Goal: Task Accomplishment & Management: Use online tool/utility

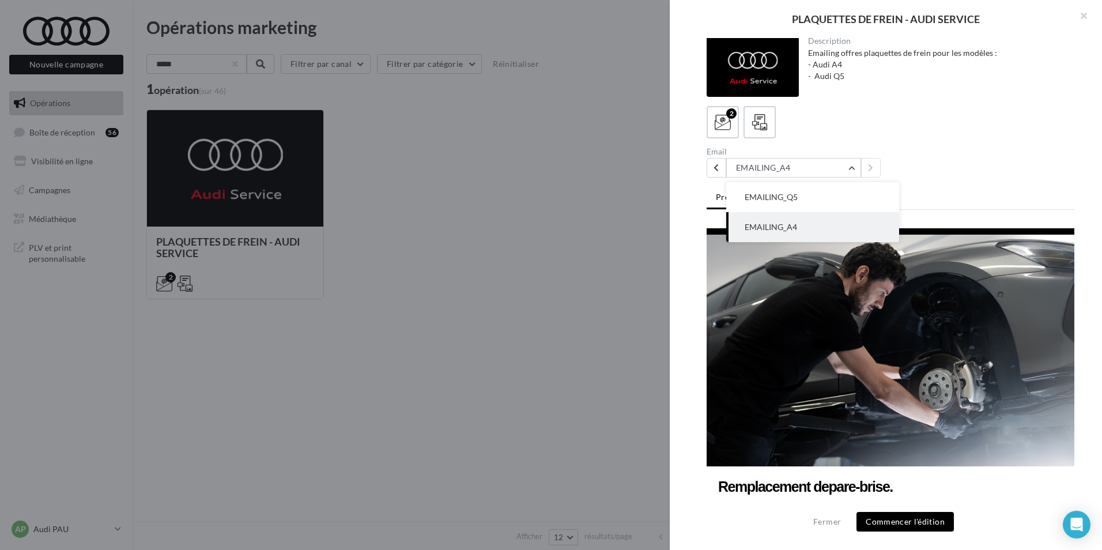
scroll to position [962, 0]
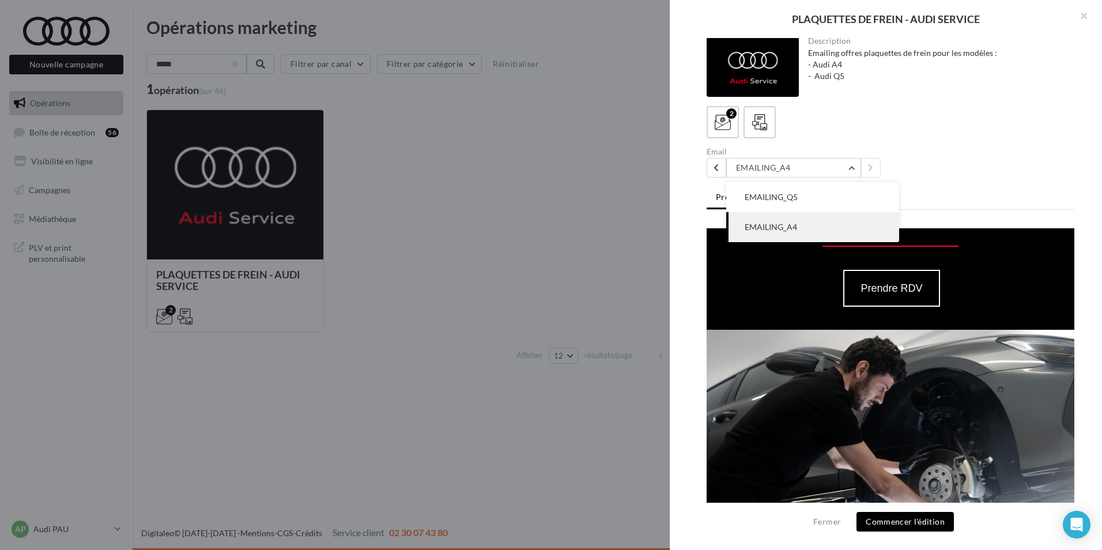
click at [821, 401] on img at bounding box center [891, 446] width 368 height 232
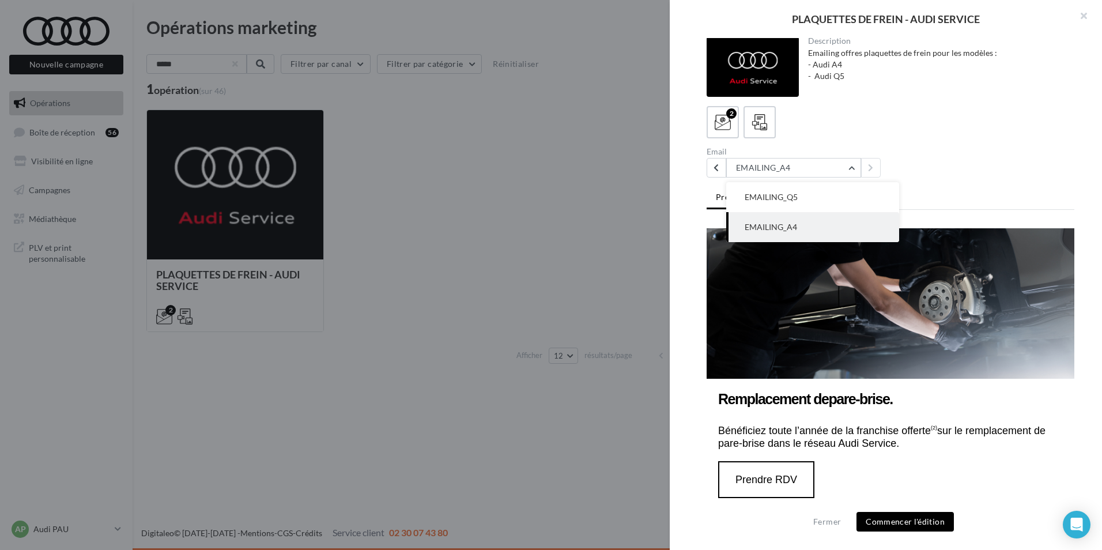
scroll to position [1054, 0]
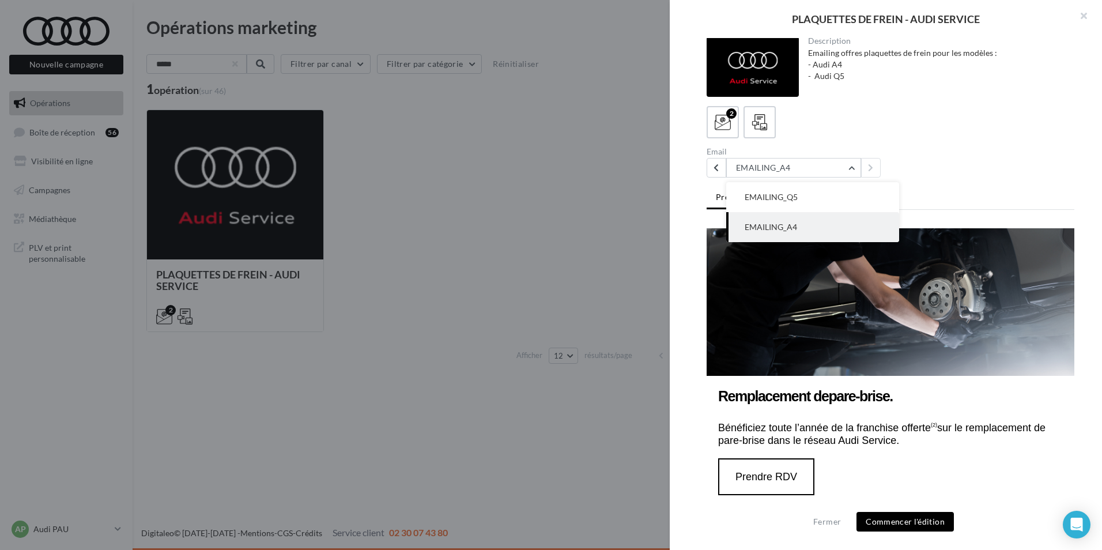
click at [684, 383] on div "Description Emailing offres plaquettes de frein pour les modèles : - Audi A4 - …" at bounding box center [890, 275] width 441 height 475
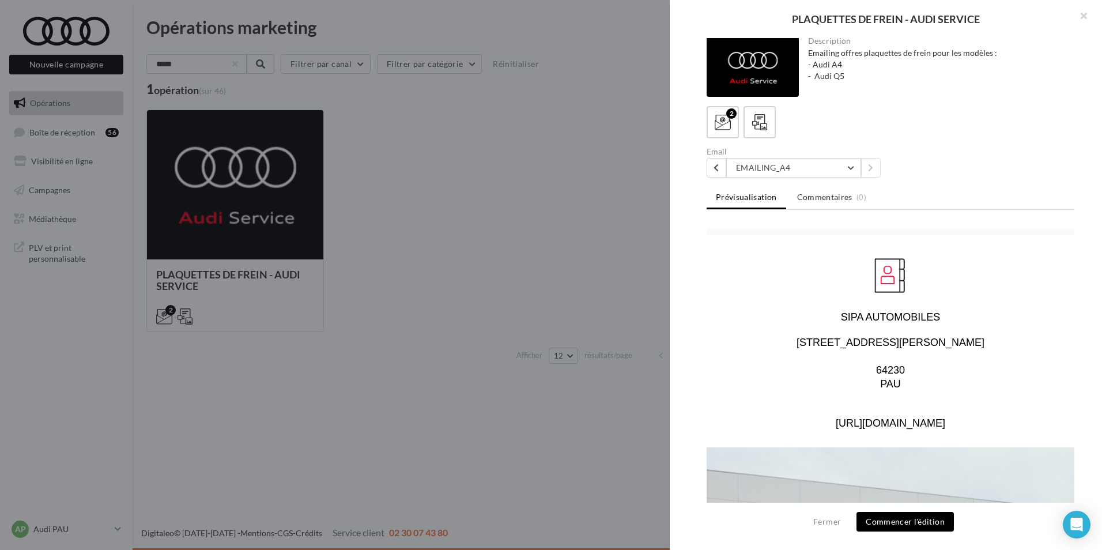
scroll to position [2072, 0]
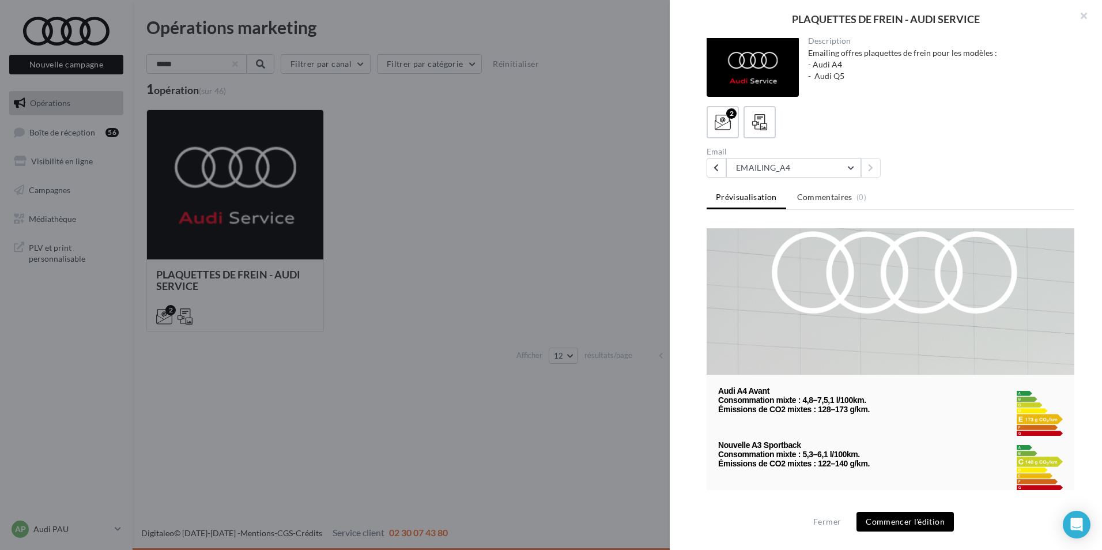
drag, startPoint x: 866, startPoint y: 368, endPoint x: 713, endPoint y: 339, distance: 155.3
click at [713, 375] on td "Audi A4 Avant Consommation mixte : 4,8–7,5,1 l/100km. Émissions de CO2 mixtes :…" at bounding box center [891, 405] width 368 height 61
copy td
drag, startPoint x: 876, startPoint y: 419, endPoint x: 710, endPoint y: 396, distance: 167.6
click at [710, 436] on td "Nouvelle A3 Sportback Consommation mixte : 5,3–6,1 l/100km. Émissions de CO2 mi…" at bounding box center [891, 463] width 368 height 54
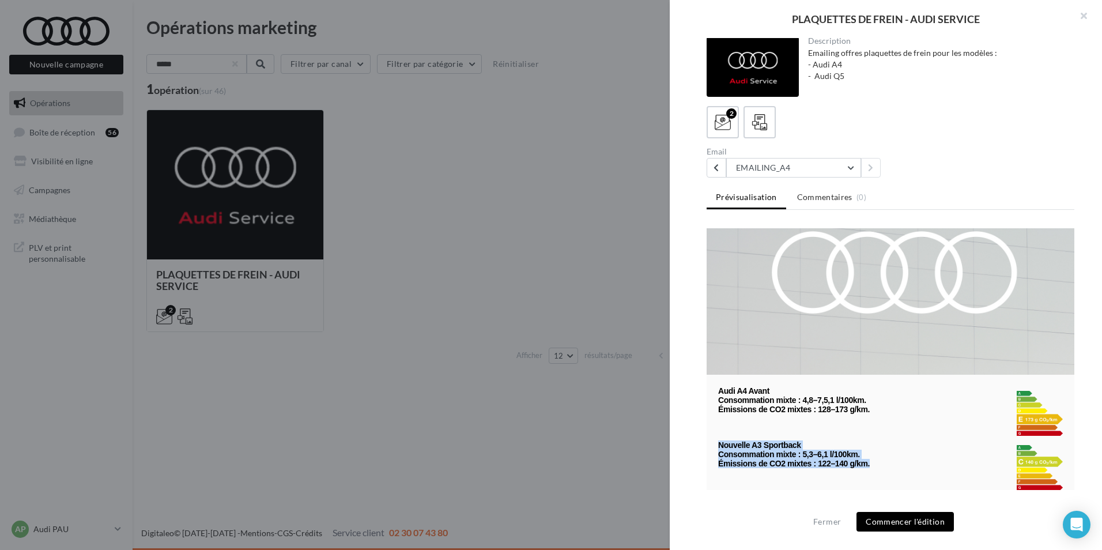
copy td "Nouvelle A3 Sportback Consommation mixte : 5,3–6,1 l/100km. Émissions de CO2 mi…"
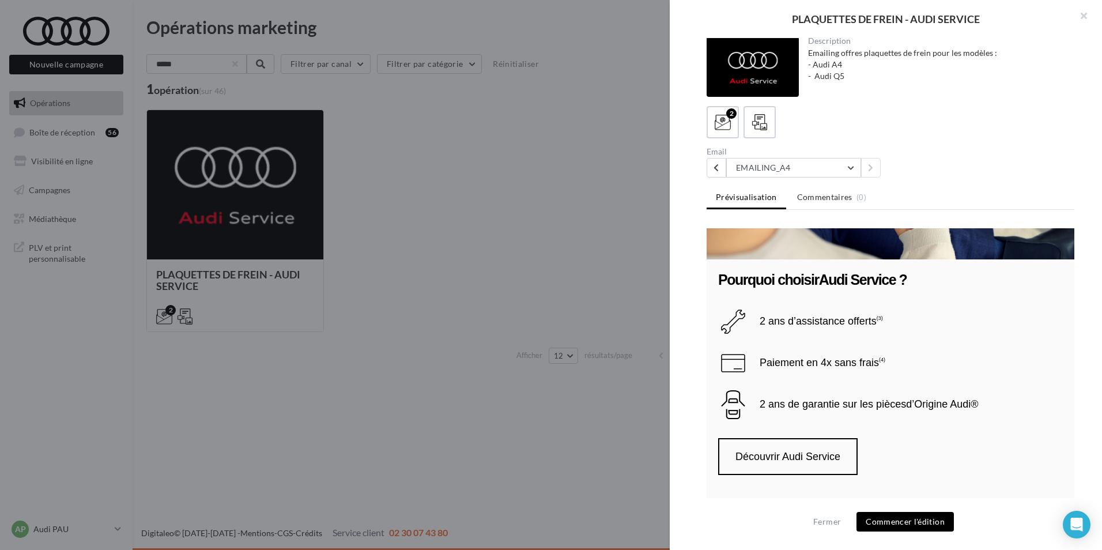
scroll to position [1527, 0]
click at [551, 270] on div at bounding box center [551, 275] width 1102 height 550
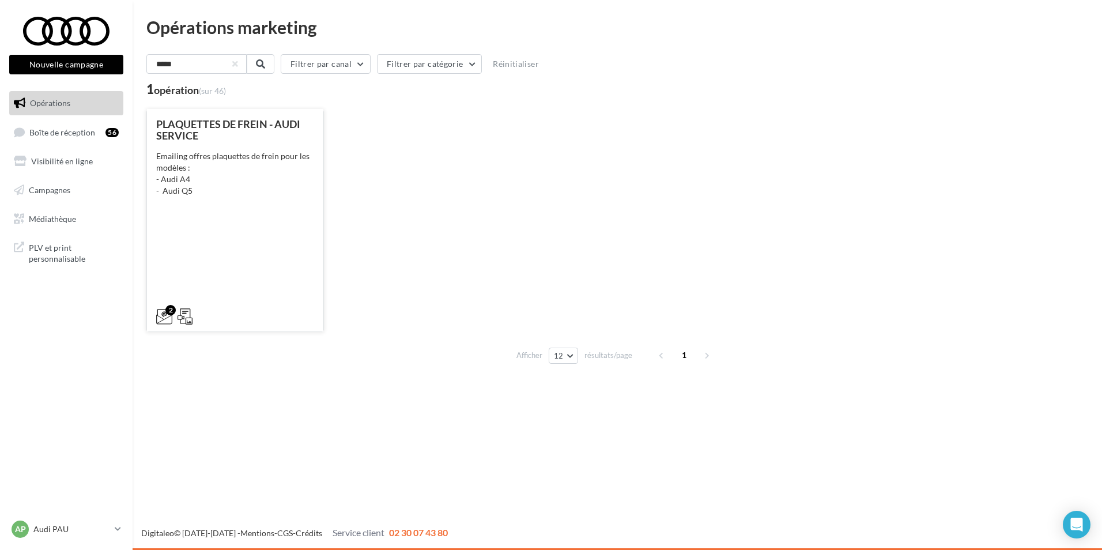
click at [229, 275] on div "PLAQUETTES DE FREIN - AUDI SERVICE Emailing offres plaquettes de frein pour les…" at bounding box center [235, 219] width 158 height 203
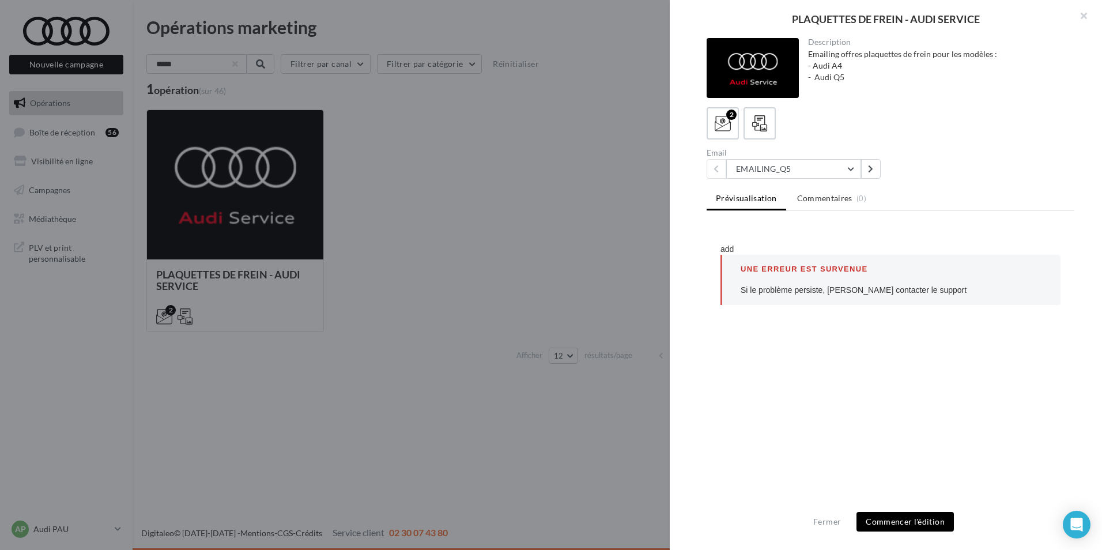
scroll to position [0, 0]
drag, startPoint x: 961, startPoint y: 273, endPoint x: 775, endPoint y: 186, distance: 205.7
click at [775, 186] on div "Description Emailing offres plaquettes de frein pour les modèles : - Audi A4 - …" at bounding box center [890, 275] width 441 height 475
click at [826, 154] on div "Email" at bounding box center [796, 153] width 179 height 8
click at [809, 167] on button "EMAILING_Q5" at bounding box center [793, 169] width 135 height 20
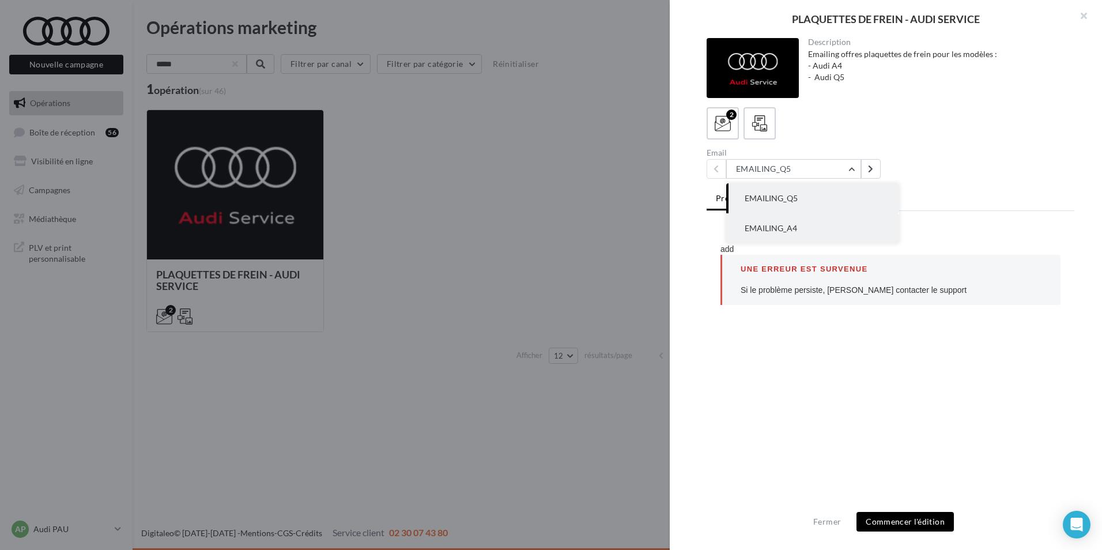
click at [783, 226] on span "EMAILING_A4" at bounding box center [771, 228] width 52 height 10
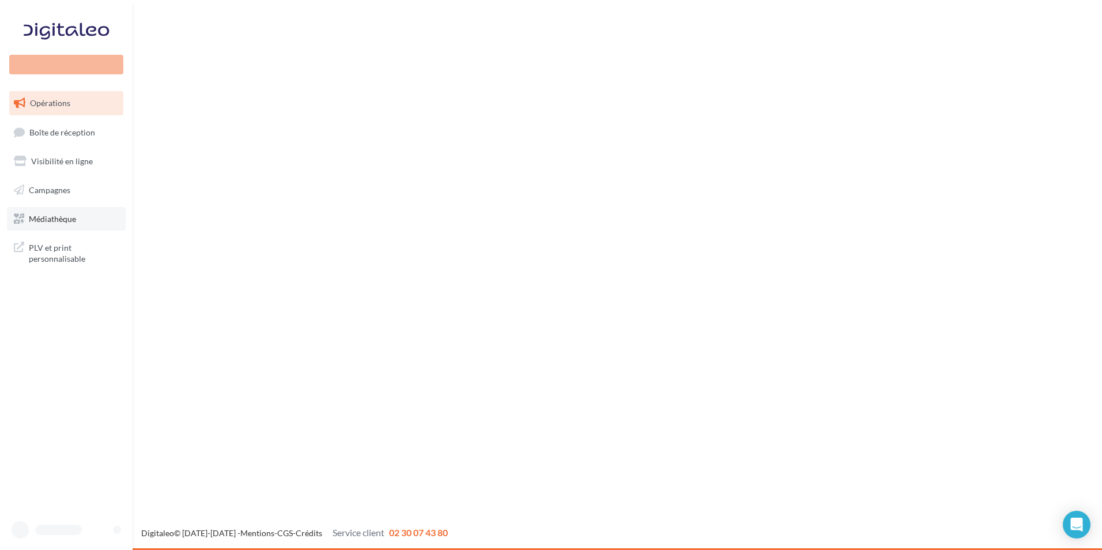
click at [58, 217] on span "Médiathèque" at bounding box center [52, 218] width 47 height 10
